Goal: Transaction & Acquisition: Subscribe to service/newsletter

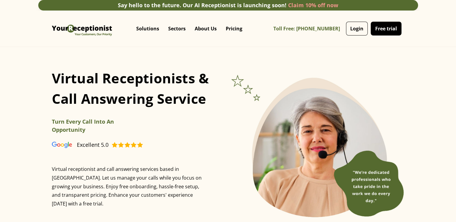
click at [383, 31] on link "Free trial" at bounding box center [385, 29] width 31 height 14
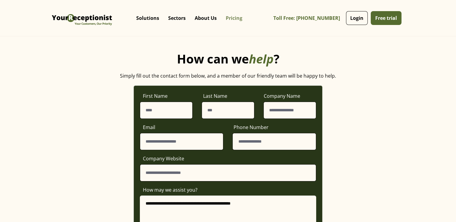
click at [236, 17] on link "Pricing" at bounding box center [234, 18] width 26 height 18
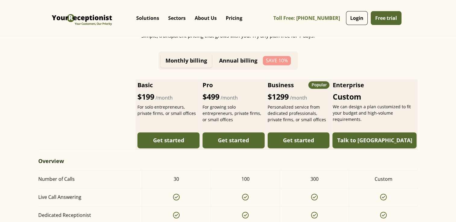
scroll to position [262, 0]
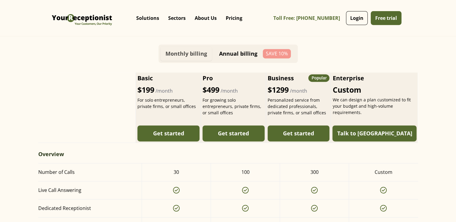
click at [202, 55] on div "Monthly billing" at bounding box center [186, 54] width 42 height 6
